Goal: Task Accomplishment & Management: Use online tool/utility

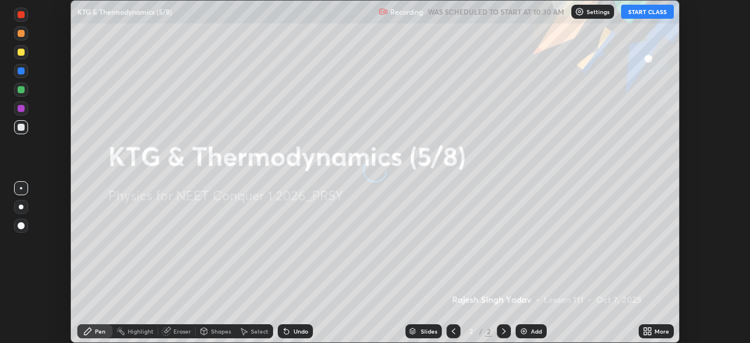
scroll to position [343, 749]
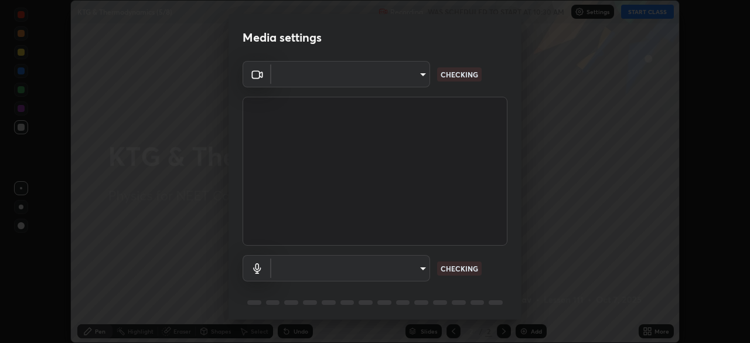
type input "ad6597066c7fc2f7d8a9df135791801f2c5e1b342417c3fbae4c684dc851fcd2"
click at [372, 265] on body "Erase all KTG & Thermodynamics (5/8) Recording WAS SCHEDULED TO START AT 10:30 …" at bounding box center [375, 171] width 750 height 343
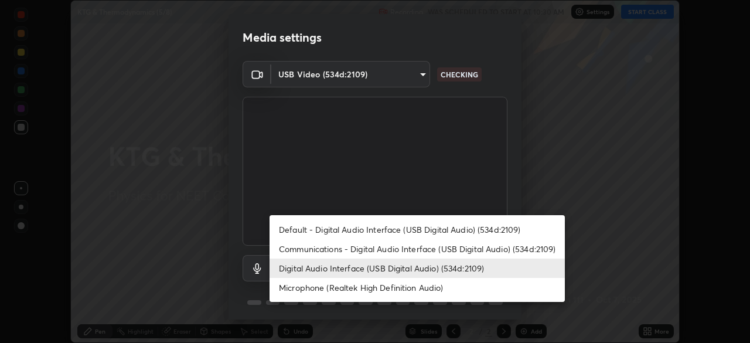
click at [351, 285] on li "Microphone (Realtek High Definition Audio)" at bounding box center [416, 287] width 295 height 19
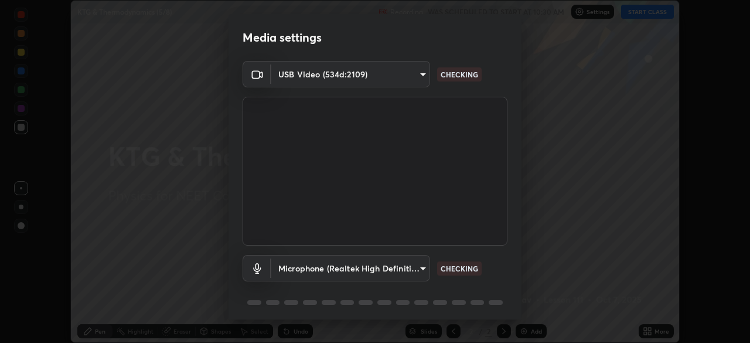
click at [357, 264] on body "Erase all KTG & Thermodynamics (5/8) Recording WAS SCHEDULED TO START AT 10:30 …" at bounding box center [375, 171] width 750 height 343
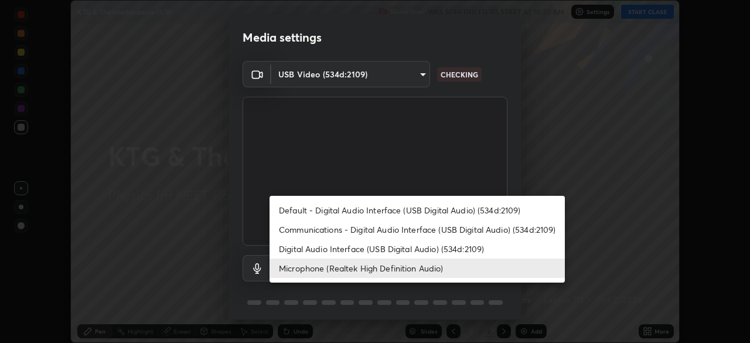
click at [357, 249] on li "Digital Audio Interface (USB Digital Audio) (534d:2109)" at bounding box center [416, 248] width 295 height 19
type input "9504114d88cd1e9f0ed6bff3d9927e44ebb011f85b2675eab88aad570231dfa9"
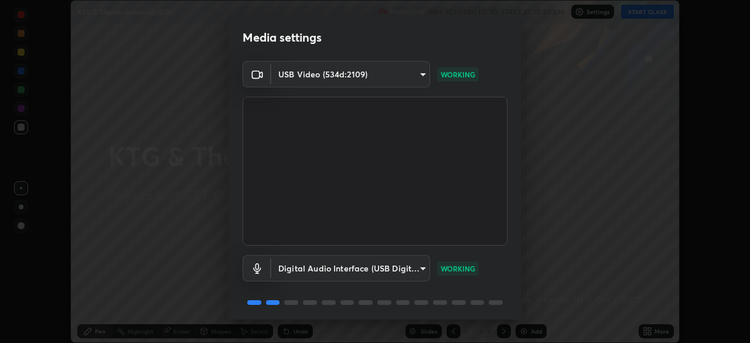
scroll to position [42, 0]
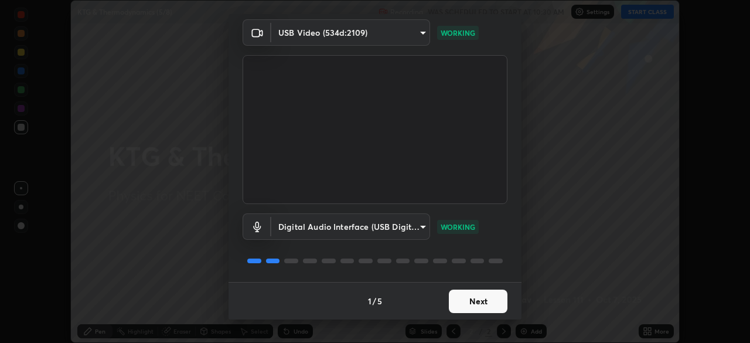
click at [483, 299] on button "Next" at bounding box center [478, 300] width 59 height 23
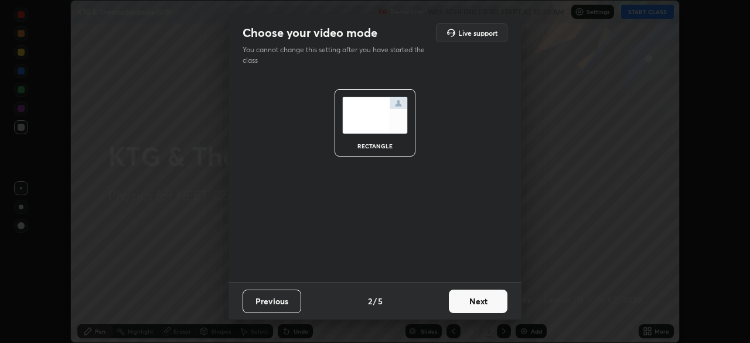
scroll to position [0, 0]
click at [479, 298] on button "Next" at bounding box center [478, 300] width 59 height 23
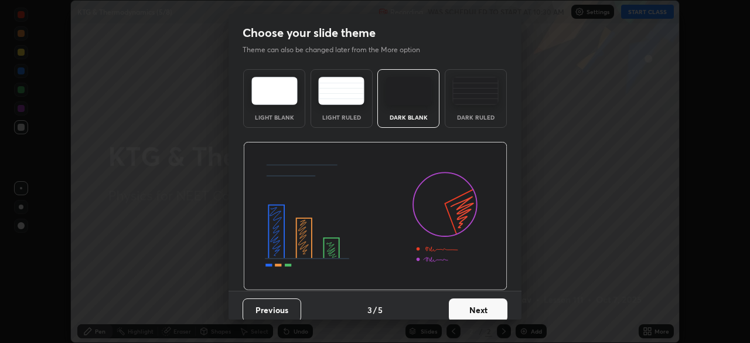
click at [484, 93] on img at bounding box center [475, 91] width 46 height 28
click at [480, 307] on button "Next" at bounding box center [478, 309] width 59 height 23
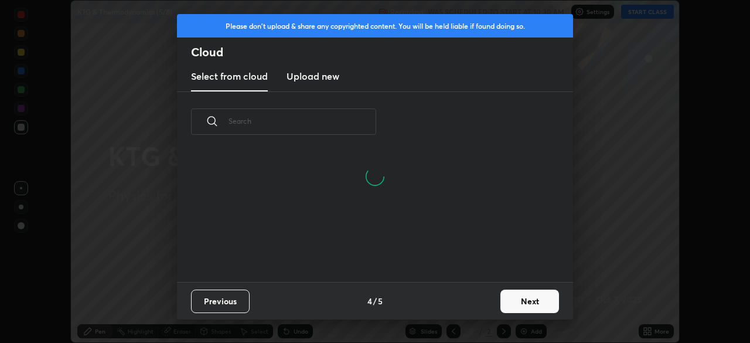
click at [330, 78] on h3 "Upload new" at bounding box center [312, 76] width 53 height 14
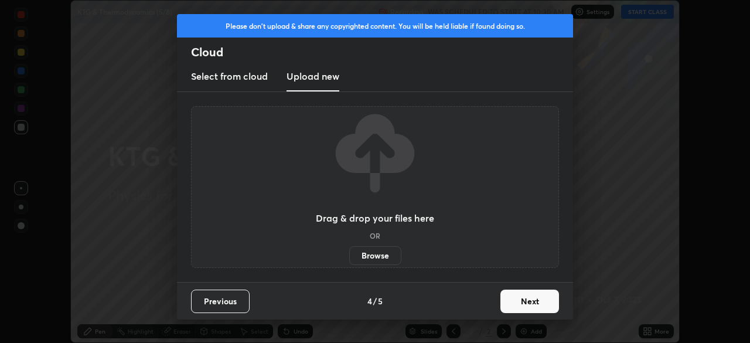
click at [381, 251] on label "Browse" at bounding box center [375, 255] width 52 height 19
click at [349, 251] on input "Browse" at bounding box center [349, 255] width 0 height 19
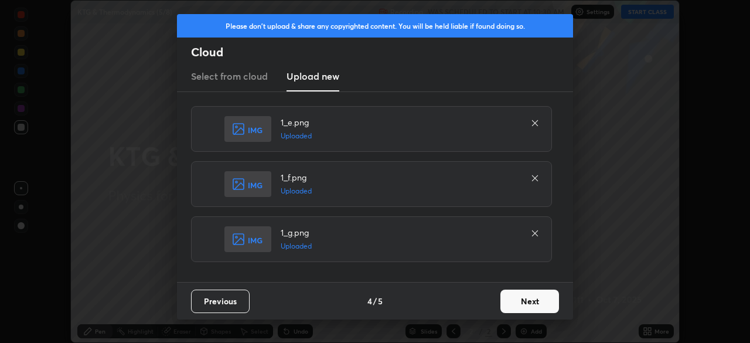
click at [523, 301] on button "Next" at bounding box center [529, 300] width 59 height 23
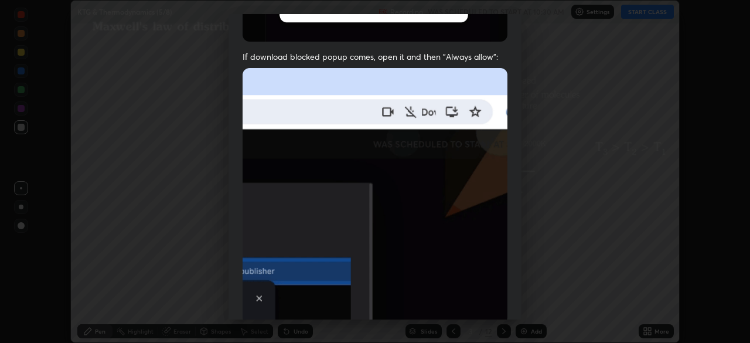
scroll to position [281, 0]
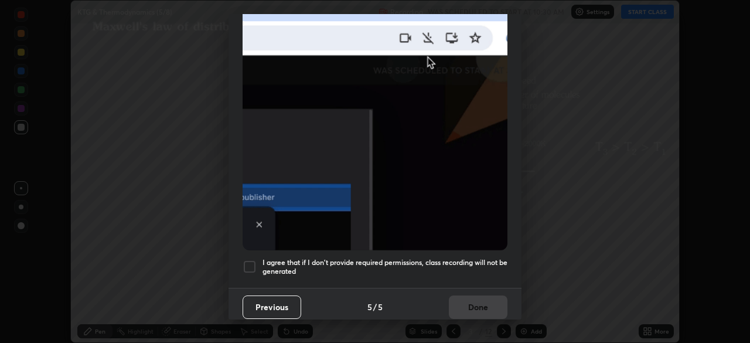
click at [310, 258] on h5 "I agree that if I don't provide required permissions, class recording will not …" at bounding box center [384, 267] width 245 height 18
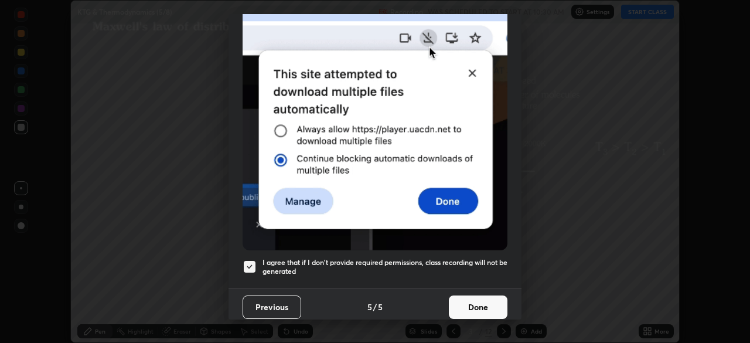
click at [470, 302] on button "Done" at bounding box center [478, 306] width 59 height 23
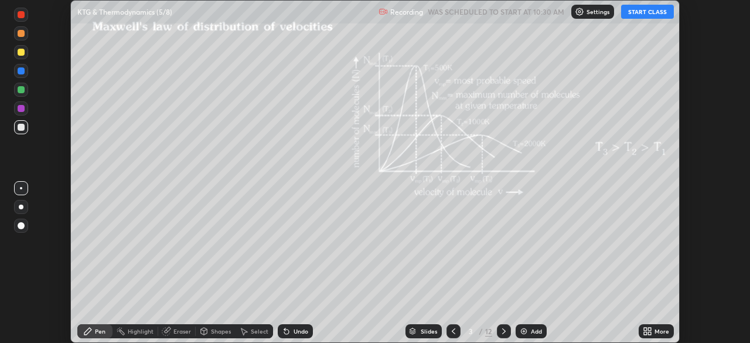
click at [480, 329] on div "/" at bounding box center [481, 330] width 4 height 7
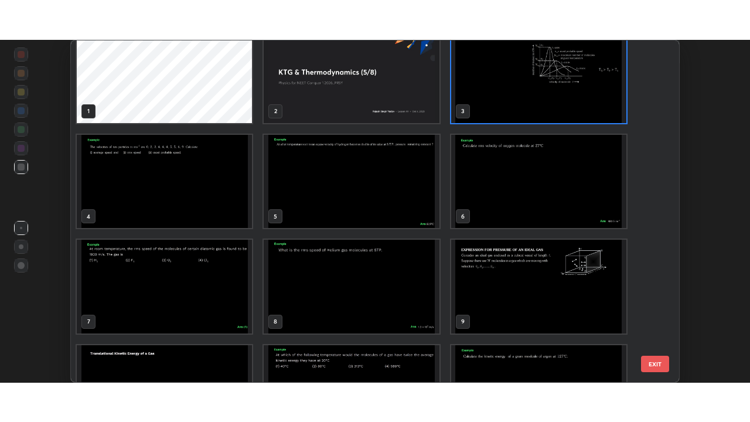
scroll to position [0, 0]
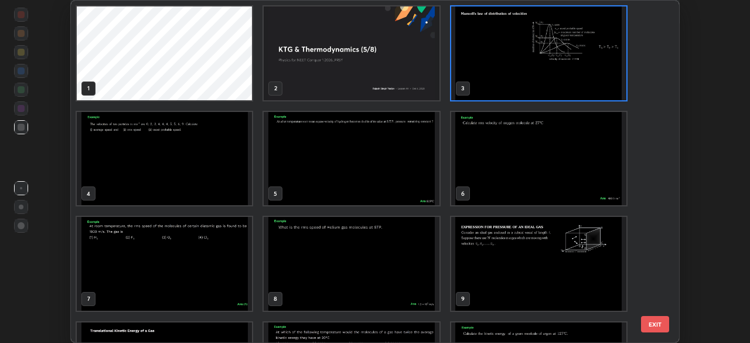
click at [421, 71] on img "grid" at bounding box center [351, 53] width 175 height 94
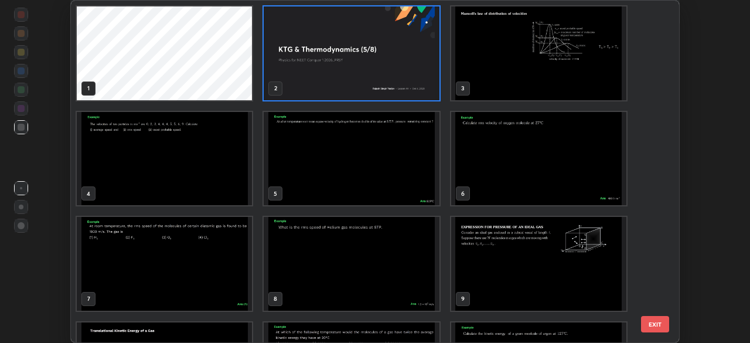
click at [420, 68] on img "grid" at bounding box center [351, 53] width 175 height 94
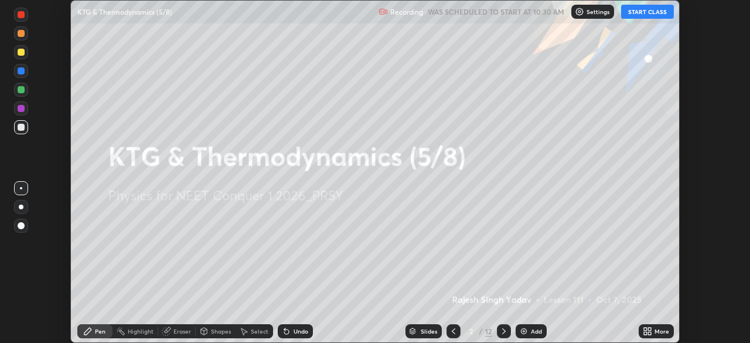
click at [422, 71] on img "grid" at bounding box center [351, 53] width 175 height 94
click at [655, 329] on div "More" at bounding box center [661, 331] width 15 height 6
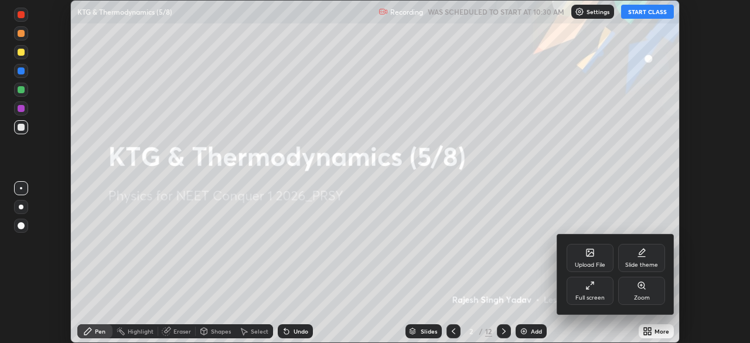
click at [595, 296] on div "Full screen" at bounding box center [589, 298] width 29 height 6
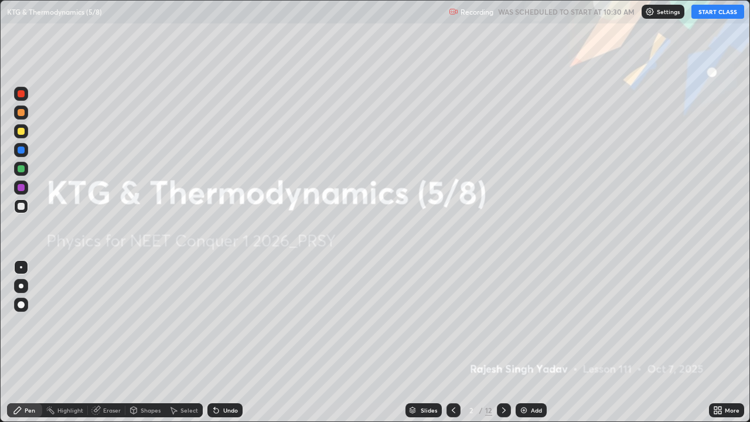
scroll to position [422, 750]
click at [708, 16] on button "START CLASS" at bounding box center [717, 12] width 53 height 14
click at [500, 342] on icon at bounding box center [503, 409] width 9 height 9
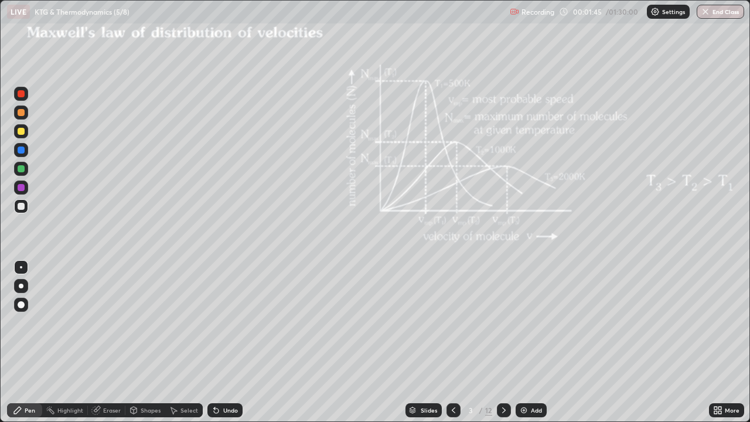
click at [142, 342] on div "Shapes" at bounding box center [151, 410] width 20 height 6
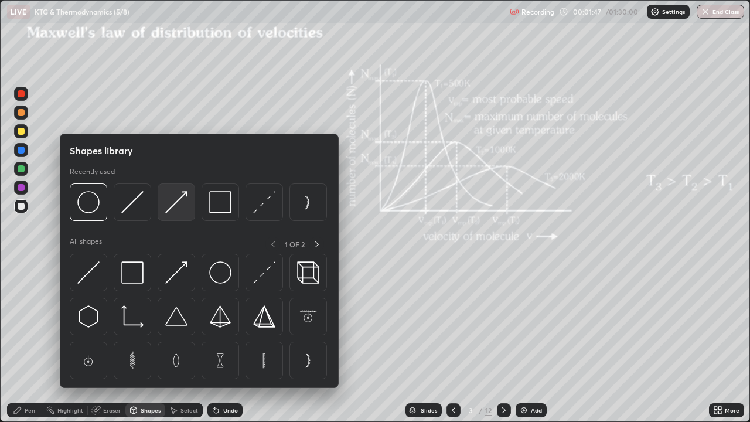
click at [172, 206] on img at bounding box center [176, 202] width 22 height 22
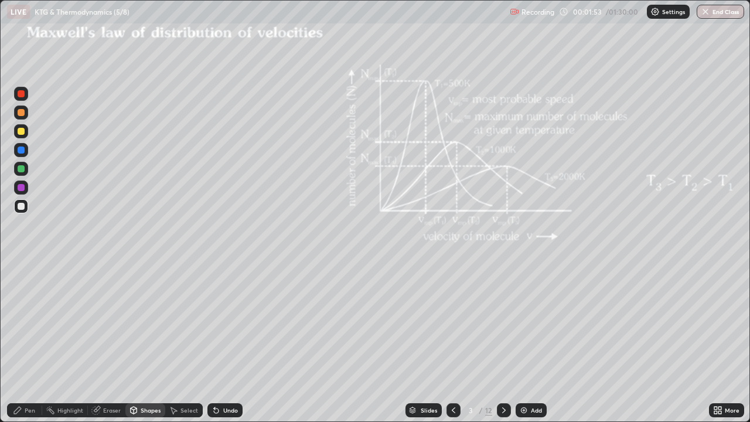
click at [27, 342] on div "Pen" at bounding box center [30, 410] width 11 height 6
click at [147, 342] on div "Shapes" at bounding box center [151, 410] width 20 height 6
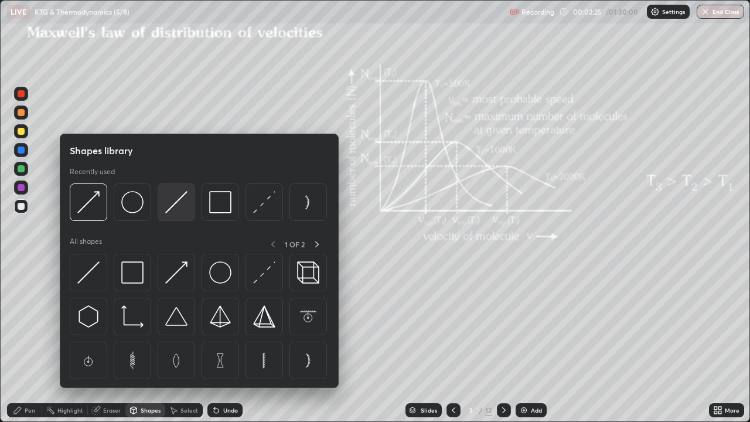
click at [173, 205] on img at bounding box center [176, 202] width 22 height 22
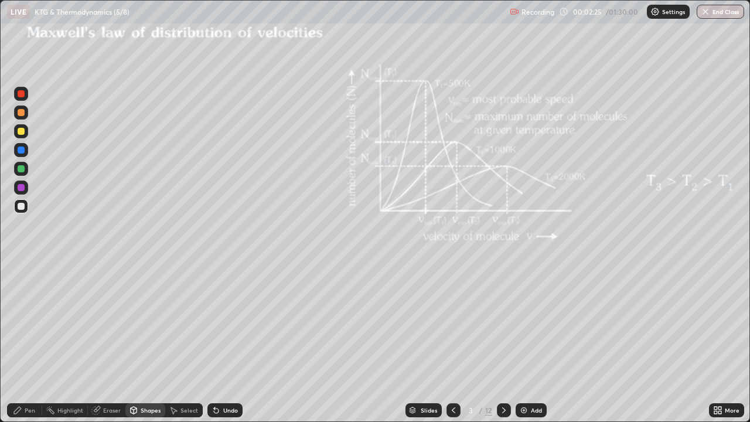
click at [20, 130] on div at bounding box center [21, 131] width 7 height 7
click at [22, 342] on icon at bounding box center [17, 409] width 9 height 9
click at [535, 342] on div "Add" at bounding box center [536, 410] width 11 height 6
click at [141, 342] on div "Shapes" at bounding box center [151, 410] width 20 height 6
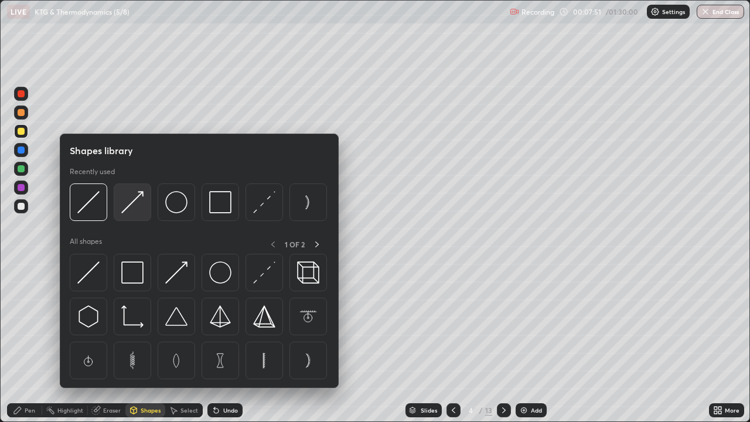
click at [137, 201] on img at bounding box center [132, 202] width 22 height 22
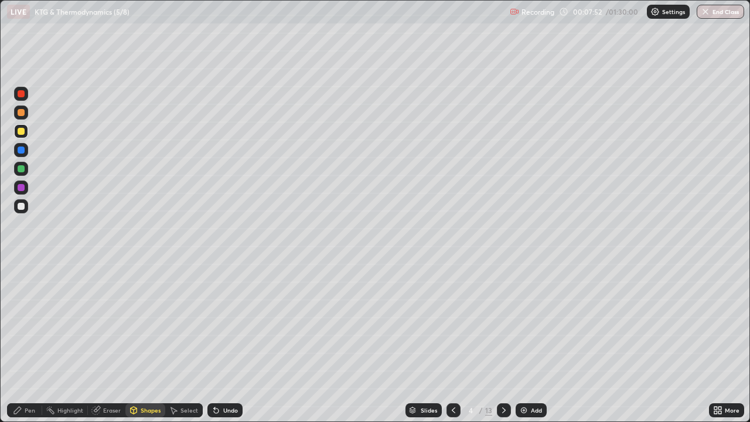
click at [26, 205] on div at bounding box center [21, 206] width 14 height 14
click at [25, 131] on div at bounding box center [21, 131] width 14 height 14
click at [33, 342] on div "Pen" at bounding box center [24, 410] width 35 height 14
click at [453, 342] on icon at bounding box center [453, 409] width 9 height 9
click at [501, 342] on icon at bounding box center [503, 409] width 9 height 9
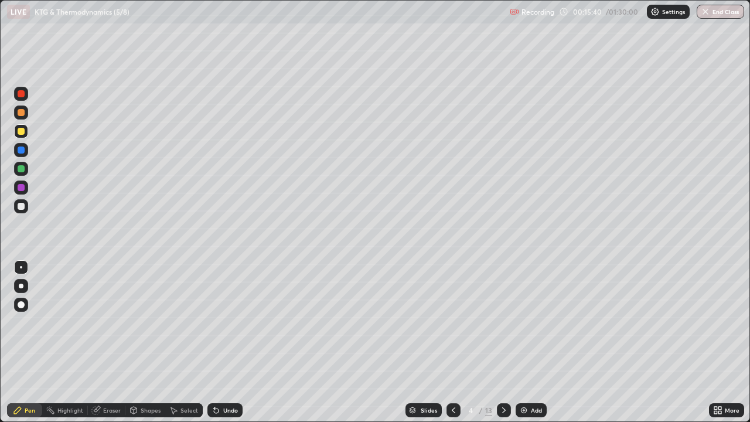
click at [503, 342] on icon at bounding box center [504, 410] width 4 height 6
click at [504, 342] on icon at bounding box center [503, 409] width 9 height 9
click at [21, 286] on div at bounding box center [21, 285] width 5 height 5
click at [22, 113] on div at bounding box center [21, 112] width 7 height 7
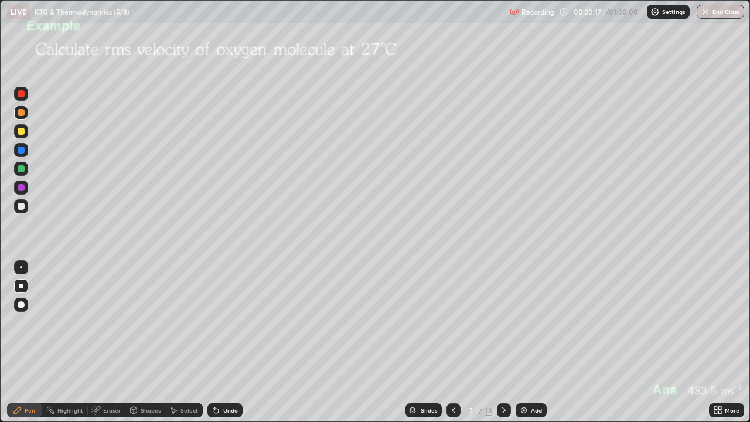
click at [505, 342] on icon at bounding box center [503, 409] width 9 height 9
click at [501, 342] on icon at bounding box center [503, 409] width 9 height 9
click at [502, 342] on icon at bounding box center [503, 409] width 9 height 9
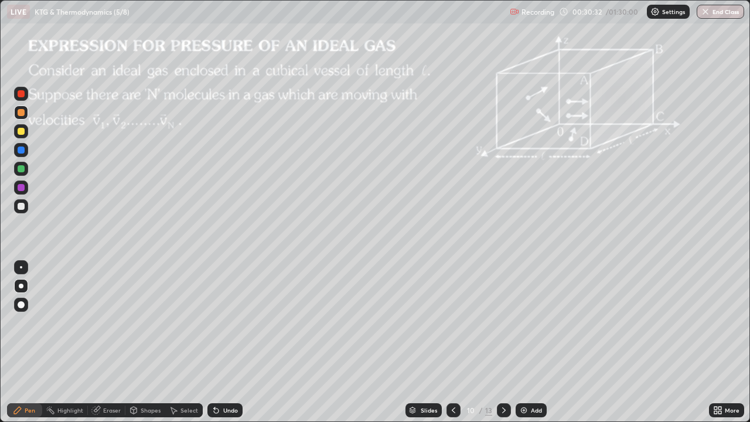
click at [474, 342] on div "10" at bounding box center [471, 409] width 12 height 7
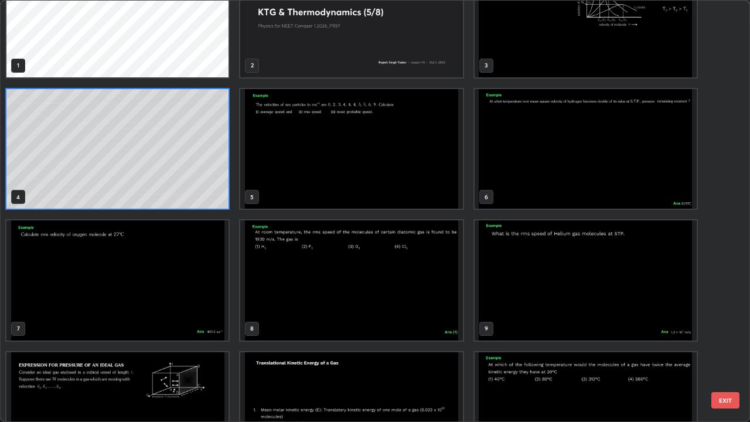
scroll to position [0, 0]
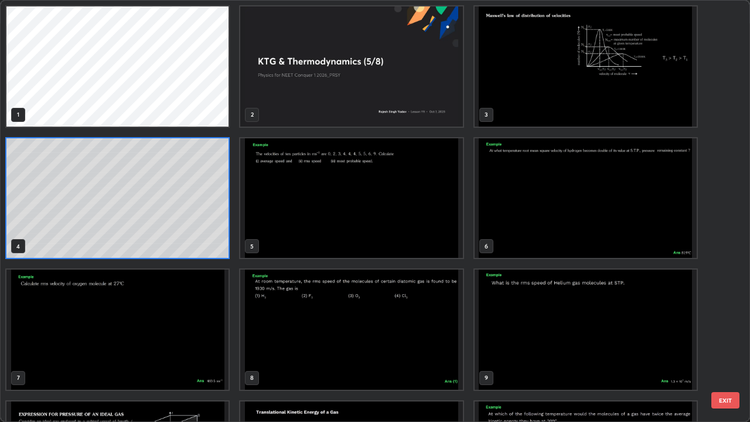
click at [514, 91] on img "grid" at bounding box center [585, 66] width 222 height 120
click at [519, 97] on img "grid" at bounding box center [585, 66] width 222 height 120
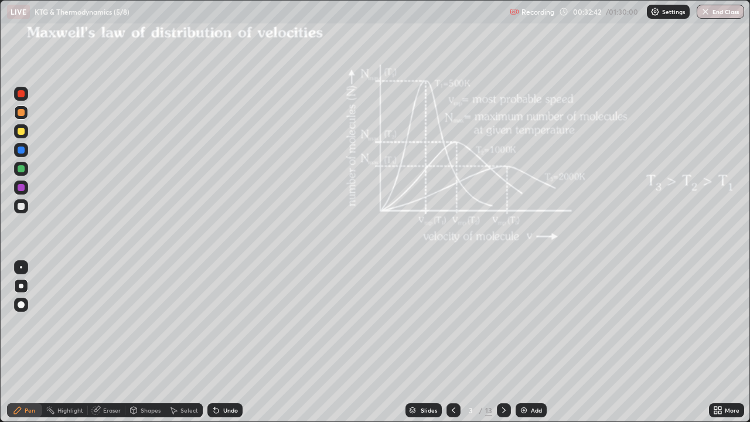
click at [485, 342] on div "13" at bounding box center [488, 410] width 7 height 11
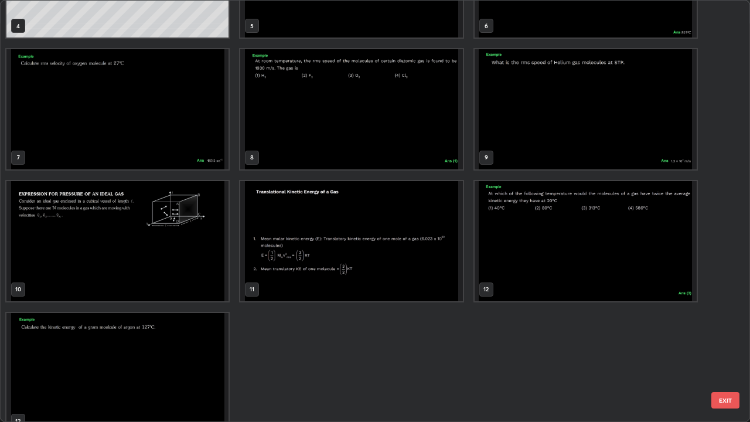
scroll to position [237, 0]
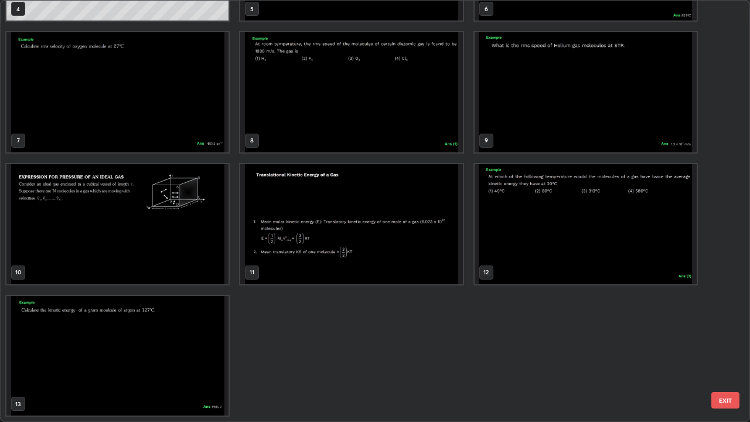
click at [204, 231] on img "grid" at bounding box center [117, 224] width 222 height 120
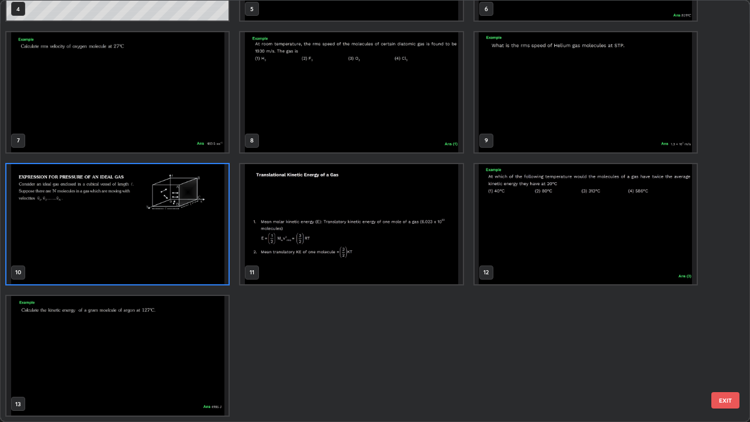
click at [201, 225] on img "grid" at bounding box center [117, 224] width 222 height 120
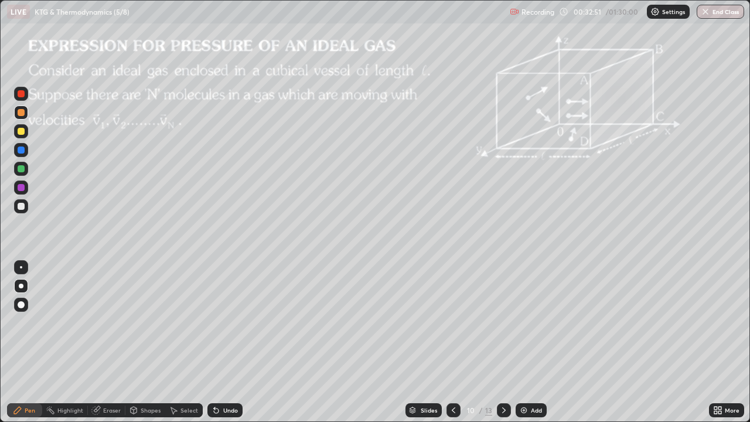
click at [22, 209] on div at bounding box center [21, 206] width 7 height 7
click at [22, 131] on div at bounding box center [21, 131] width 7 height 7
click at [20, 207] on div at bounding box center [21, 206] width 7 height 7
click at [141, 342] on div "Shapes" at bounding box center [151, 410] width 20 height 6
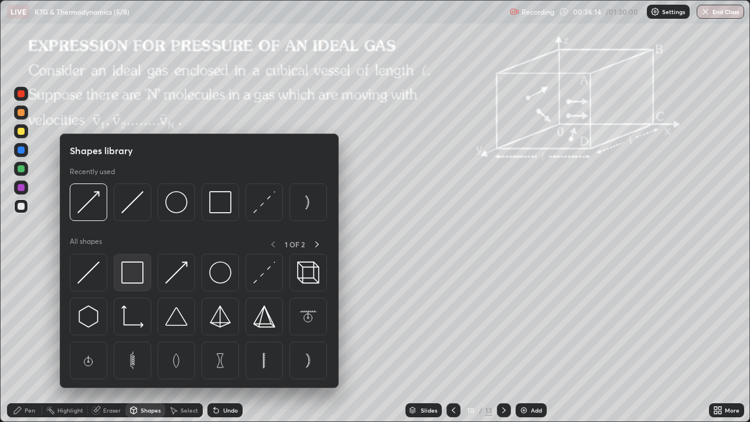
click at [128, 275] on img at bounding box center [132, 272] width 22 height 22
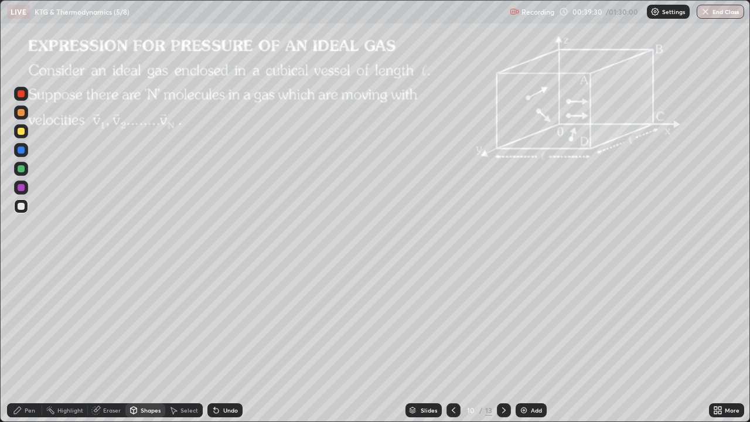
click at [527, 342] on div "Add" at bounding box center [530, 410] width 31 height 14
click at [149, 342] on div "Shapes" at bounding box center [151, 410] width 20 height 6
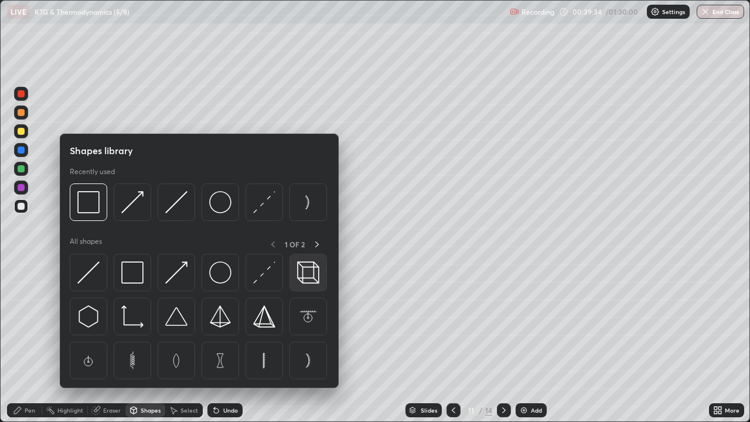
click at [304, 269] on img at bounding box center [308, 272] width 22 height 22
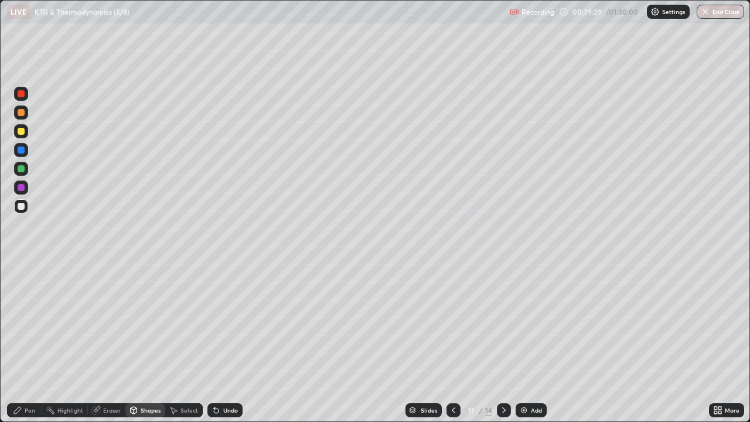
click at [24, 342] on div "Pen" at bounding box center [24, 410] width 35 height 14
click at [22, 130] on div at bounding box center [21, 131] width 7 height 7
click at [452, 342] on icon at bounding box center [453, 409] width 9 height 9
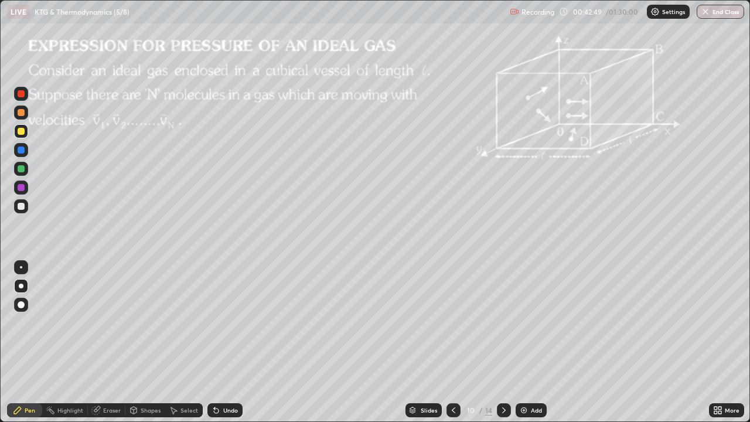
click at [500, 342] on icon at bounding box center [503, 409] width 9 height 9
click at [534, 342] on div "Add" at bounding box center [536, 410] width 11 height 6
click at [446, 342] on div at bounding box center [453, 410] width 14 height 14
click at [452, 342] on icon at bounding box center [453, 409] width 9 height 9
click at [502, 342] on icon at bounding box center [503, 409] width 9 height 9
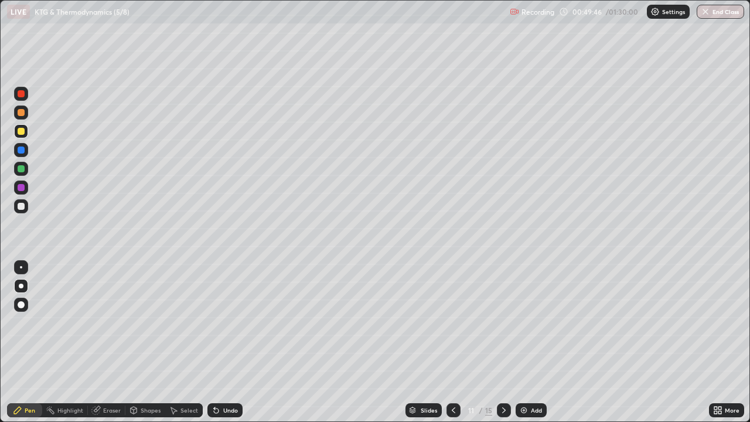
click at [452, 342] on icon at bounding box center [453, 409] width 9 height 9
click at [501, 342] on icon at bounding box center [503, 409] width 9 height 9
click at [504, 342] on icon at bounding box center [503, 409] width 9 height 9
click at [453, 342] on div at bounding box center [453, 410] width 14 height 14
click at [502, 342] on icon at bounding box center [503, 409] width 9 height 9
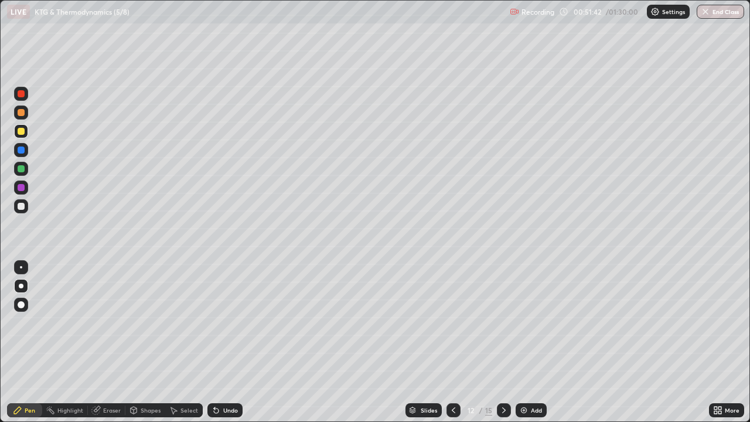
click at [454, 342] on div at bounding box center [453, 410] width 14 height 14
click at [452, 342] on div at bounding box center [453, 410] width 14 height 14
click at [502, 342] on icon at bounding box center [503, 409] width 9 height 9
click at [503, 342] on div at bounding box center [504, 410] width 14 height 14
click at [529, 342] on div "Add" at bounding box center [530, 410] width 31 height 14
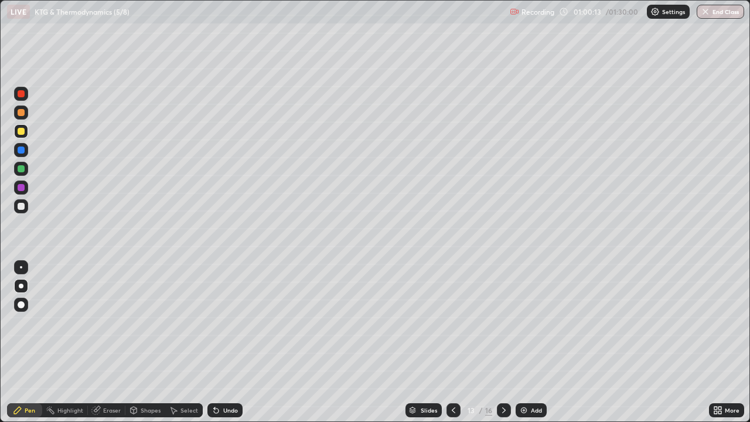
click at [503, 342] on icon at bounding box center [504, 410] width 4 height 6
click at [22, 112] on div at bounding box center [21, 112] width 7 height 7
click at [502, 342] on icon at bounding box center [504, 410] width 4 height 6
click at [108, 342] on div "Eraser" at bounding box center [112, 410] width 18 height 6
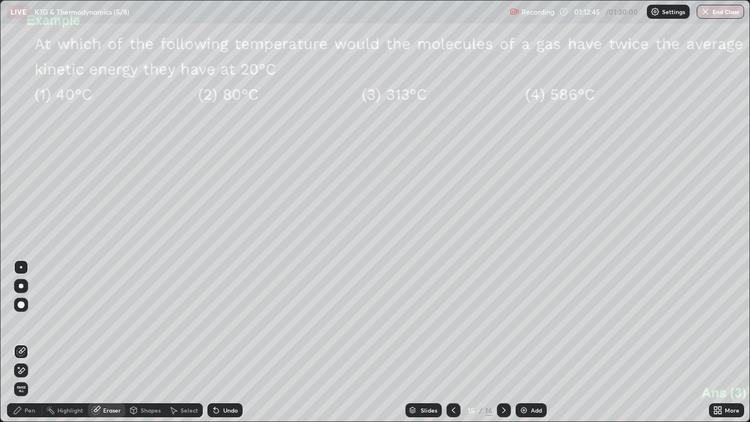
click at [32, 342] on div "Pen" at bounding box center [30, 410] width 11 height 6
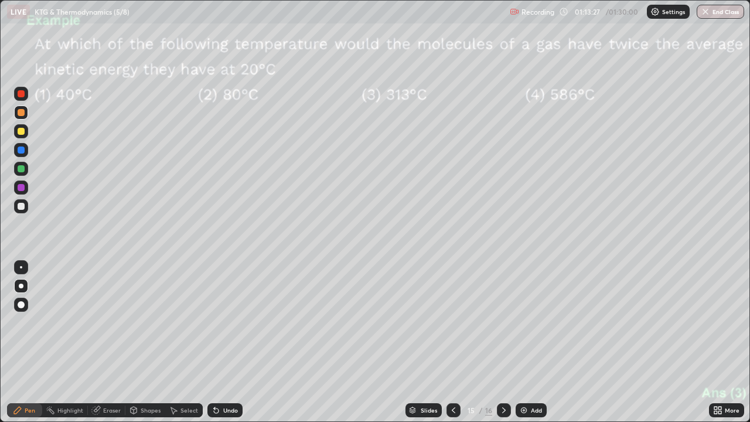
click at [105, 342] on div "Eraser" at bounding box center [112, 410] width 18 height 6
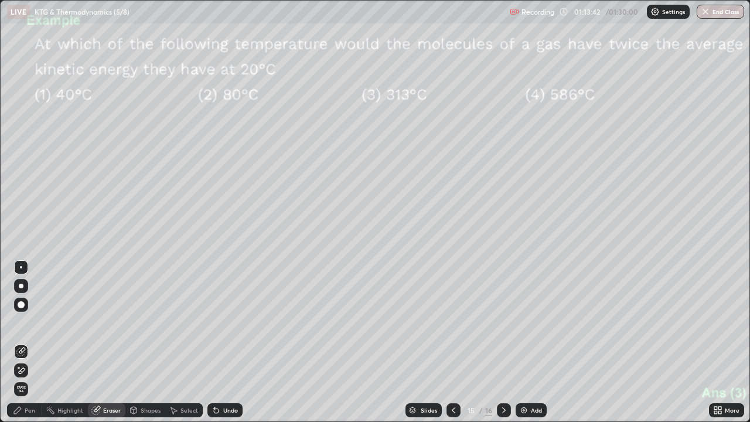
click at [504, 342] on icon at bounding box center [503, 409] width 9 height 9
click at [18, 342] on icon at bounding box center [17, 409] width 7 height 7
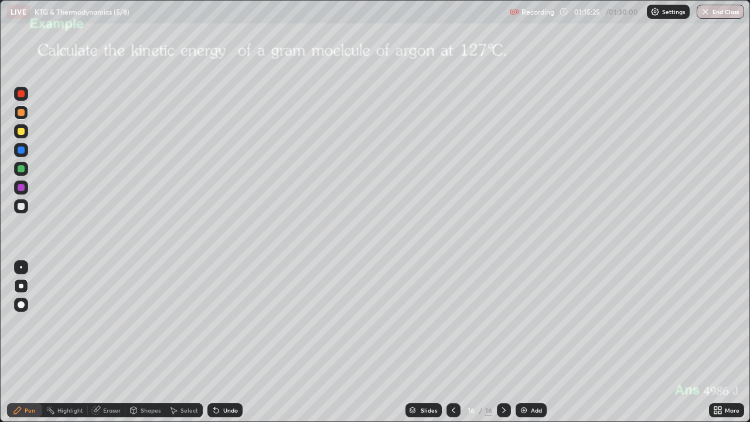
click at [23, 129] on div at bounding box center [21, 131] width 7 height 7
click at [723, 342] on div "More" at bounding box center [726, 410] width 35 height 14
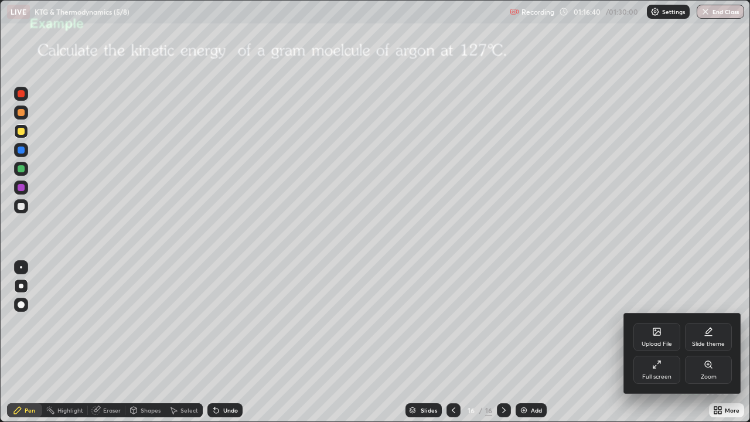
click at [652, 336] on icon at bounding box center [656, 331] width 9 height 9
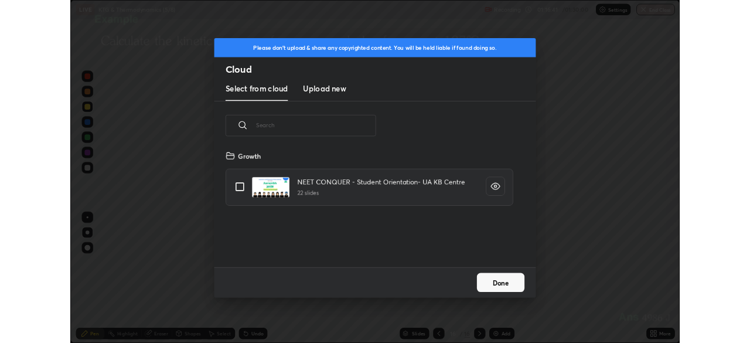
scroll to position [144, 376]
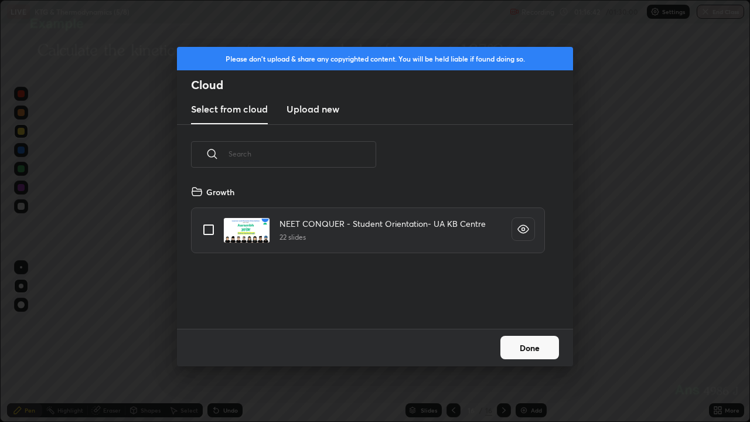
click at [318, 111] on h3 "Upload new" at bounding box center [312, 109] width 53 height 14
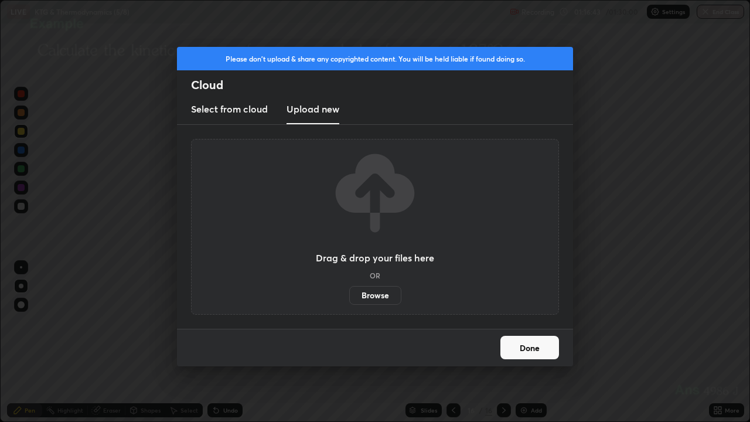
click at [380, 292] on label "Browse" at bounding box center [375, 295] width 52 height 19
click at [349, 292] on input "Browse" at bounding box center [349, 295] width 0 height 19
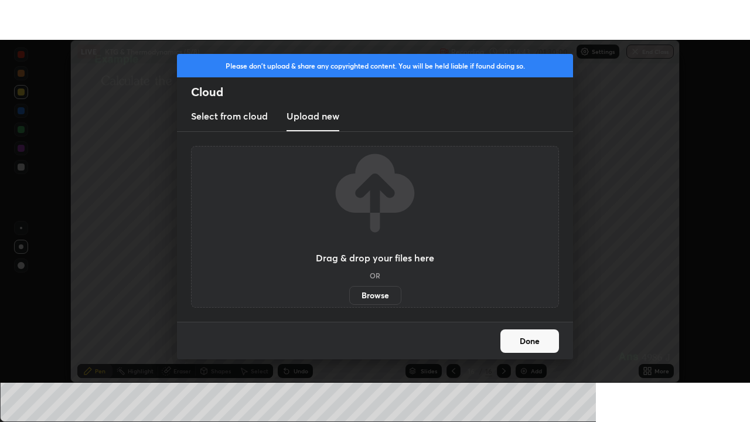
scroll to position [58227, 57819]
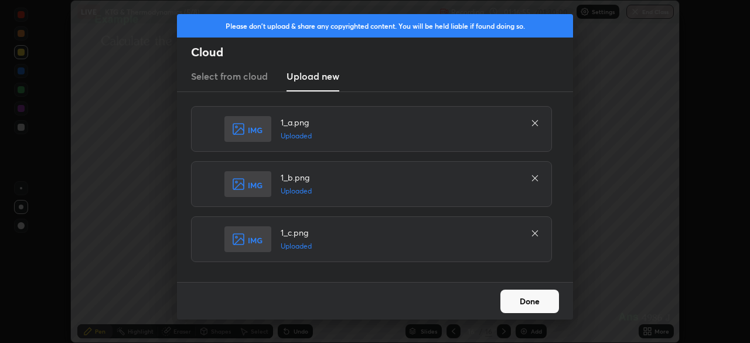
click at [523, 298] on button "Done" at bounding box center [529, 300] width 59 height 23
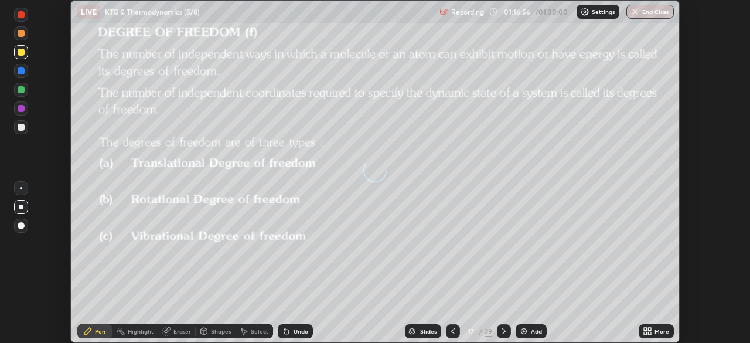
click at [649, 333] on icon at bounding box center [649, 333] width 3 height 3
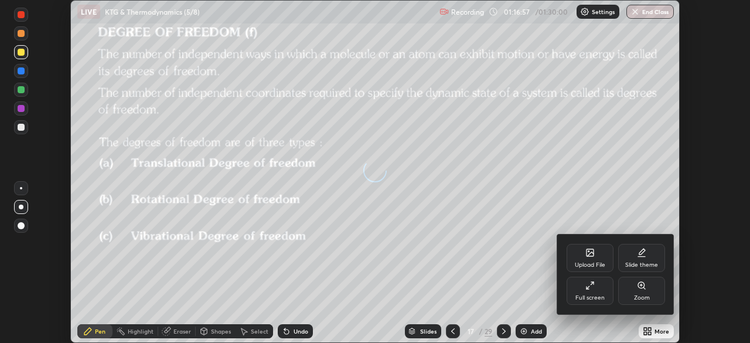
click at [574, 297] on div "Full screen" at bounding box center [589, 290] width 47 height 28
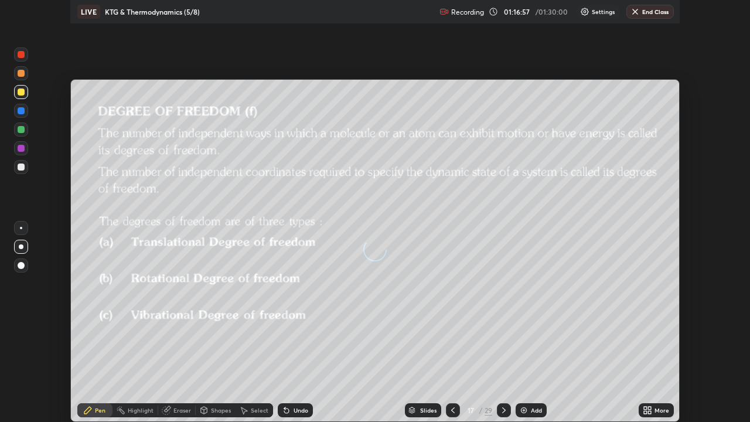
scroll to position [422, 750]
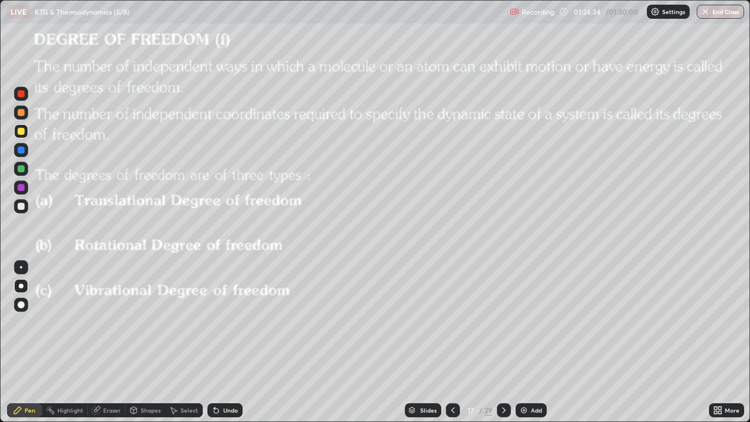
click at [717, 13] on button "End Class" at bounding box center [719, 12] width 47 height 14
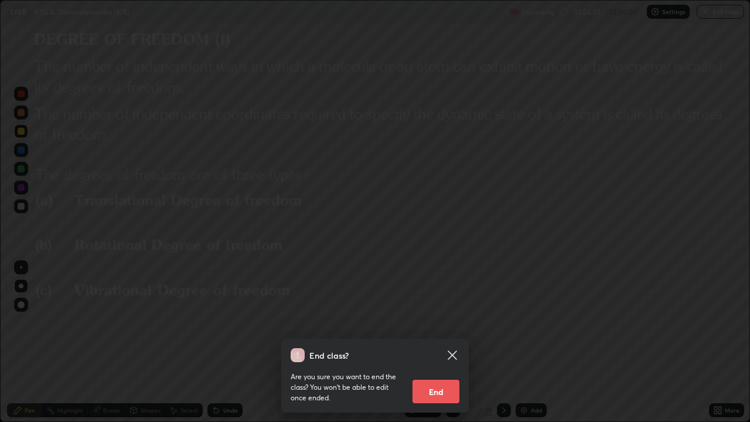
click at [442, 342] on button "End" at bounding box center [435, 391] width 47 height 23
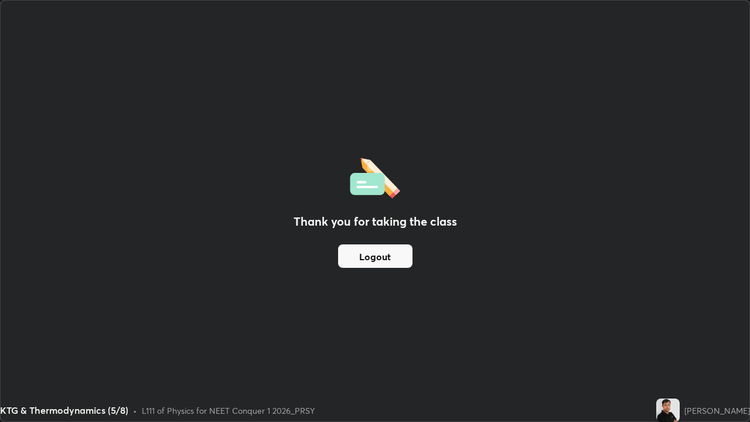
click at [385, 257] on button "Logout" at bounding box center [375, 255] width 74 height 23
